Goal: Use online tool/utility

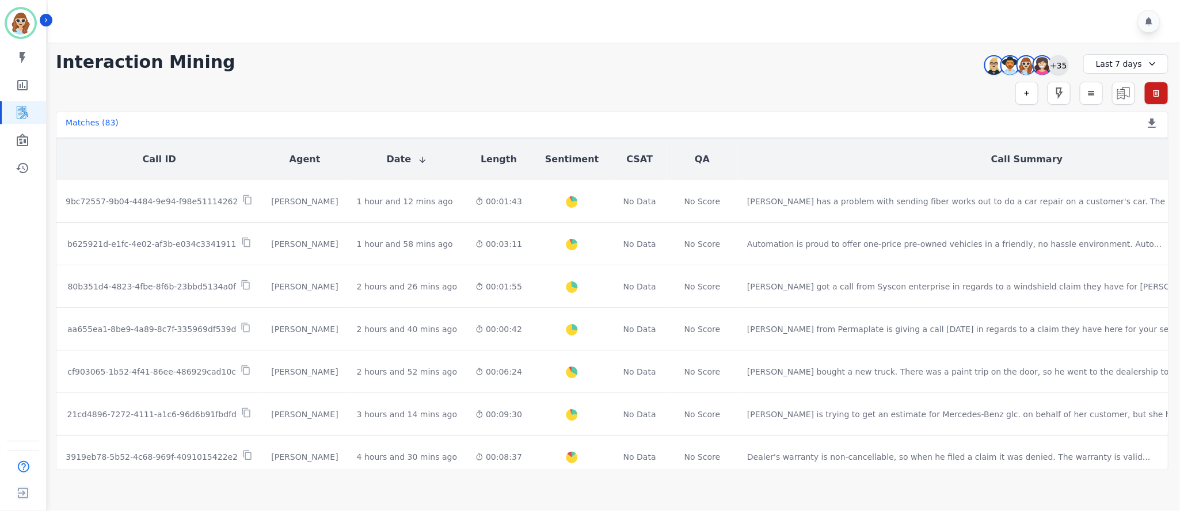
click at [1059, 58] on div "+35" at bounding box center [1059, 65] width 20 height 20
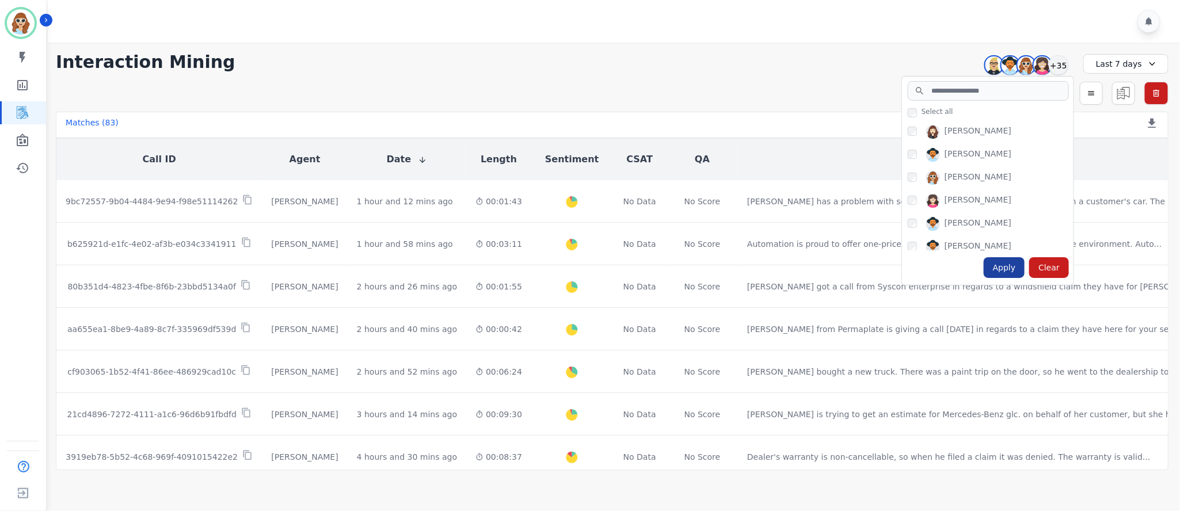
click at [1005, 273] on div "Apply" at bounding box center [1004, 267] width 41 height 21
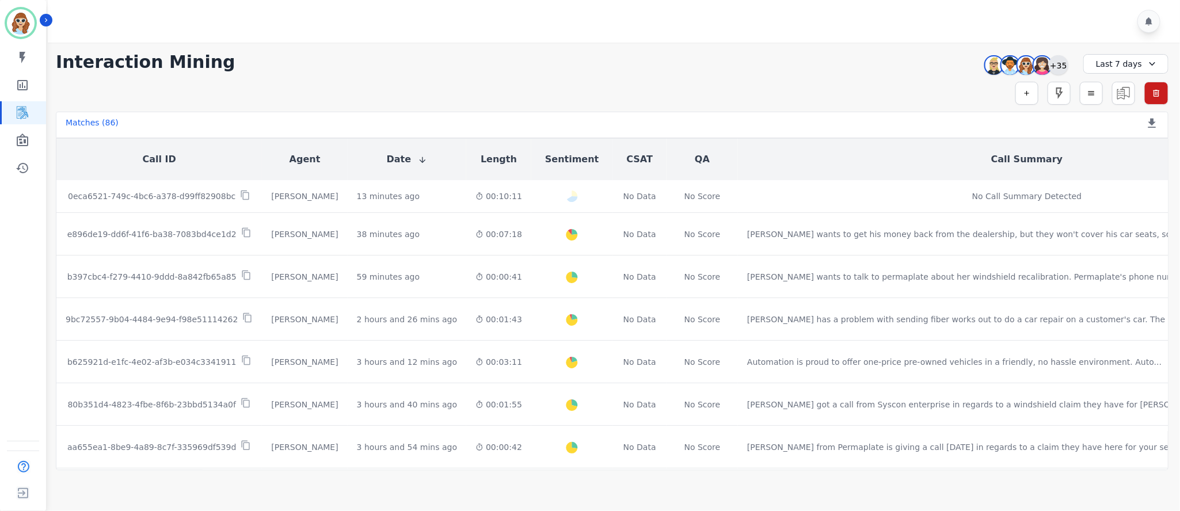
click at [1055, 62] on div "+35" at bounding box center [1059, 65] width 20 height 20
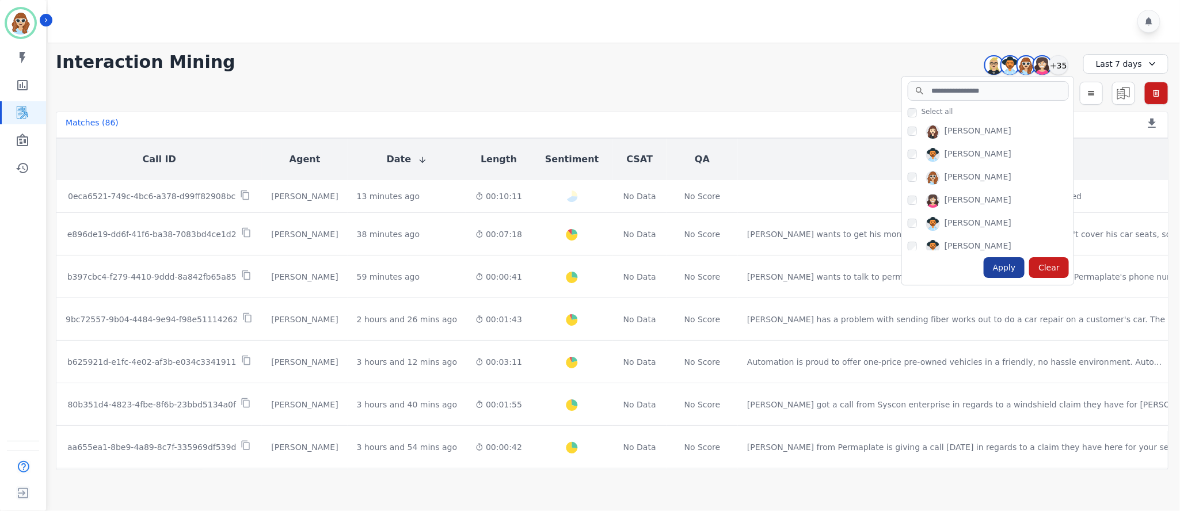
click at [1007, 273] on div "Apply" at bounding box center [1004, 267] width 41 height 21
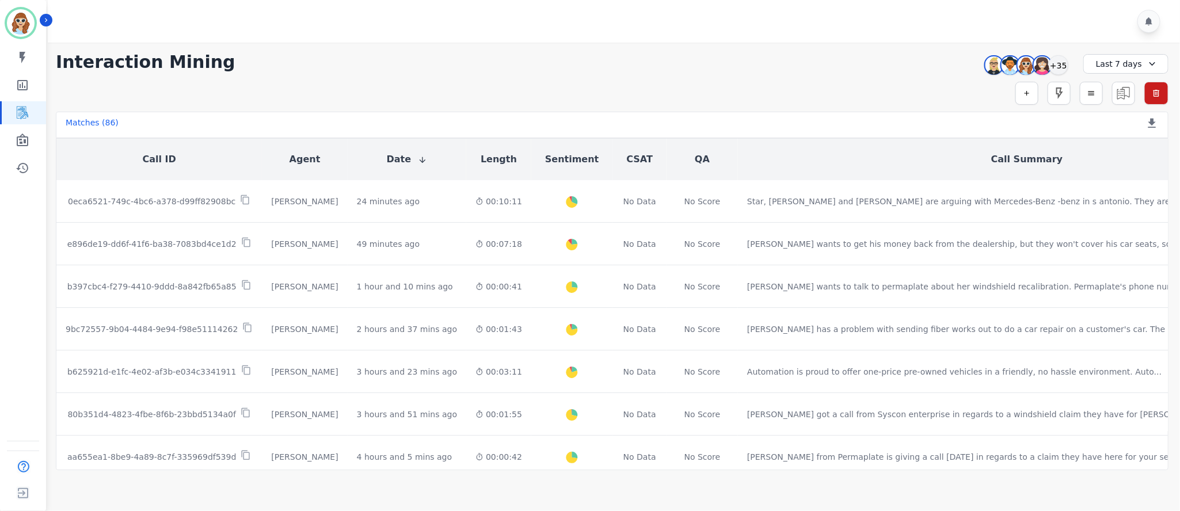
click at [913, 47] on div "**********" at bounding box center [612, 257] width 1136 height 428
click at [1062, 63] on div "+35" at bounding box center [1059, 65] width 20 height 20
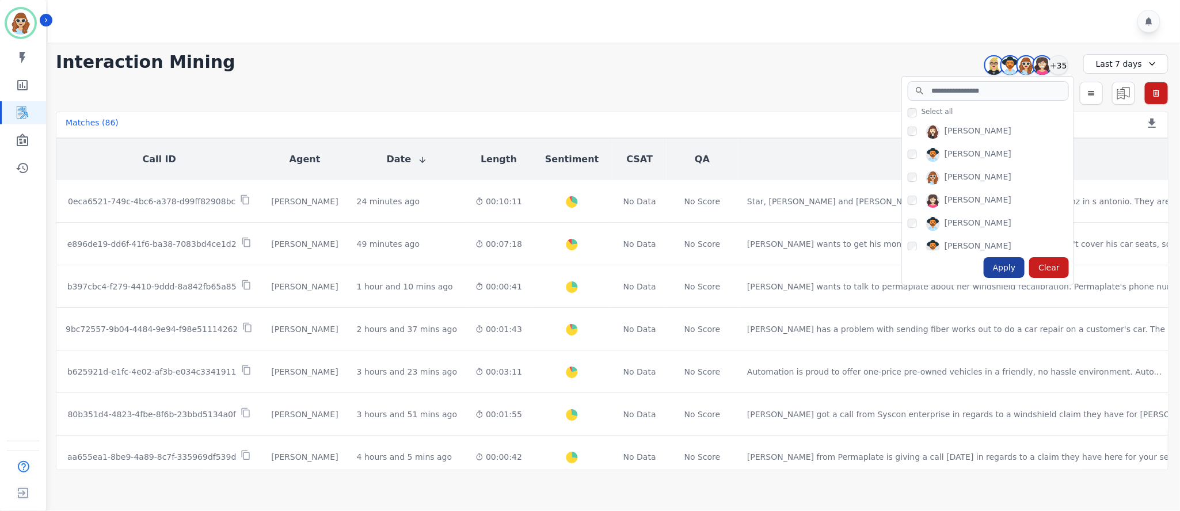
click at [1002, 265] on div "Apply" at bounding box center [1004, 267] width 41 height 21
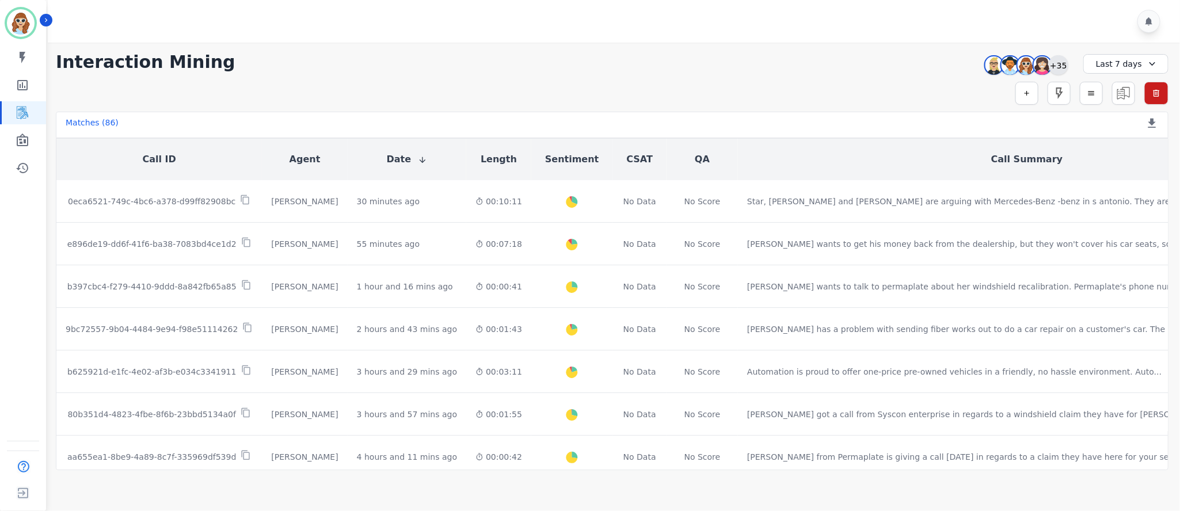
click at [1061, 61] on div "+35" at bounding box center [1059, 65] width 20 height 20
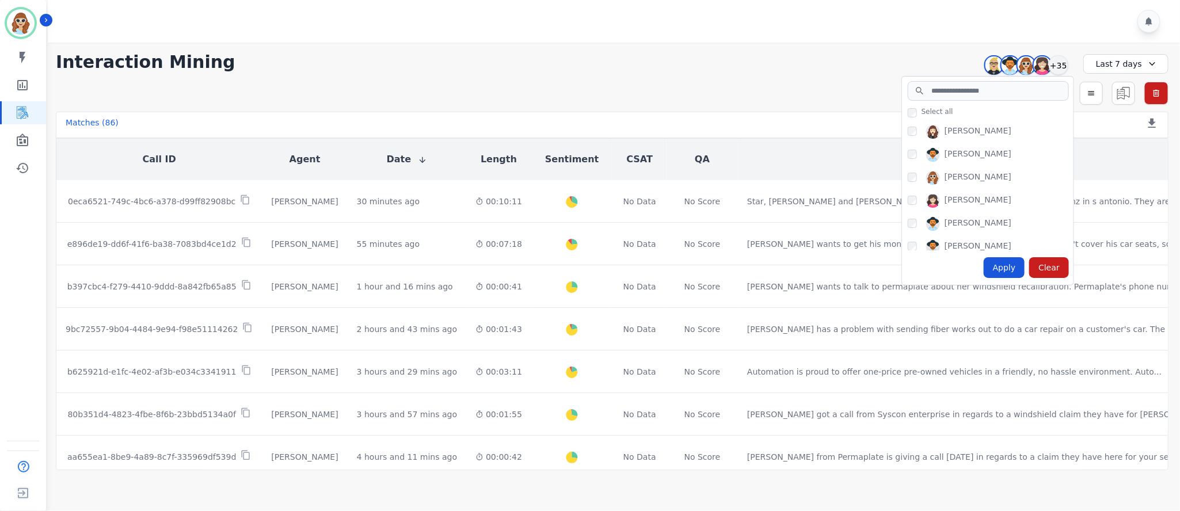
click at [1002, 271] on div "Apply" at bounding box center [1004, 267] width 41 height 21
